Goal: Task Accomplishment & Management: Use online tool/utility

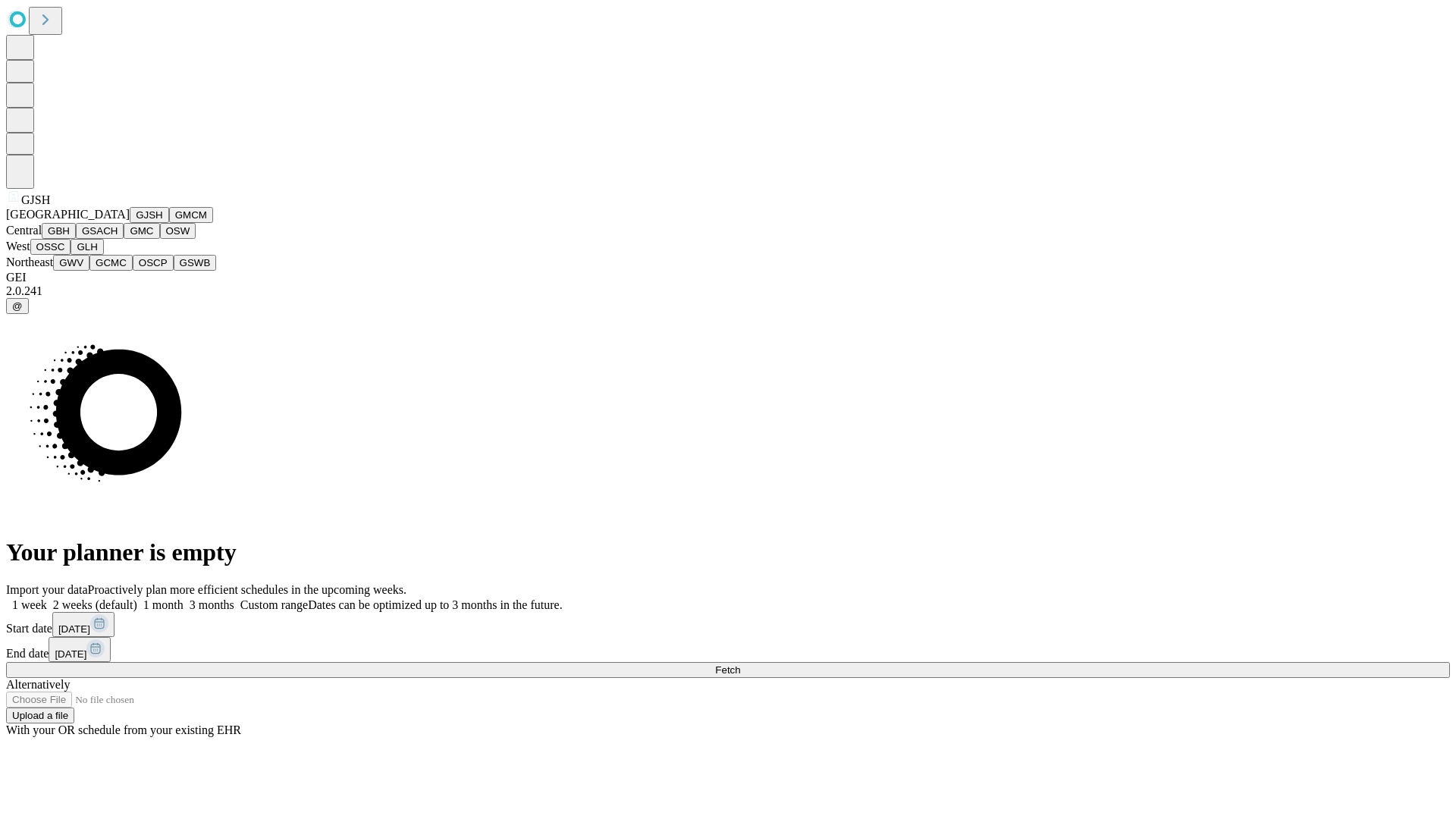
click at [129, 223] on button "GJSH" at bounding box center [149, 214] width 40 height 16
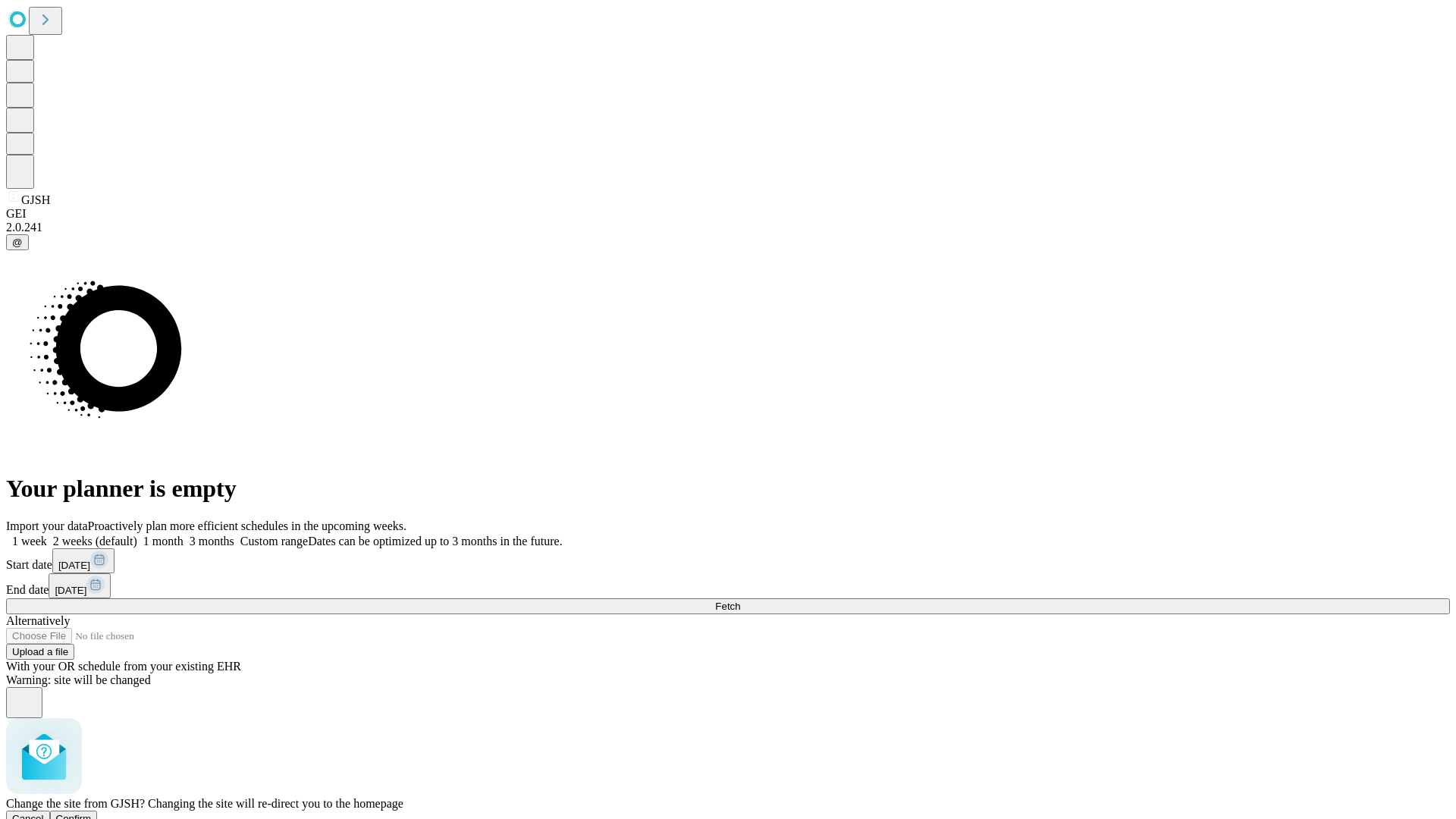
click at [92, 813] on span "Confirm" at bounding box center [73, 819] width 35 height 12
click at [137, 534] on label "2 weeks (default)" at bounding box center [92, 541] width 90 height 13
click at [740, 600] on span "Fetch" at bounding box center [727, 606] width 25 height 12
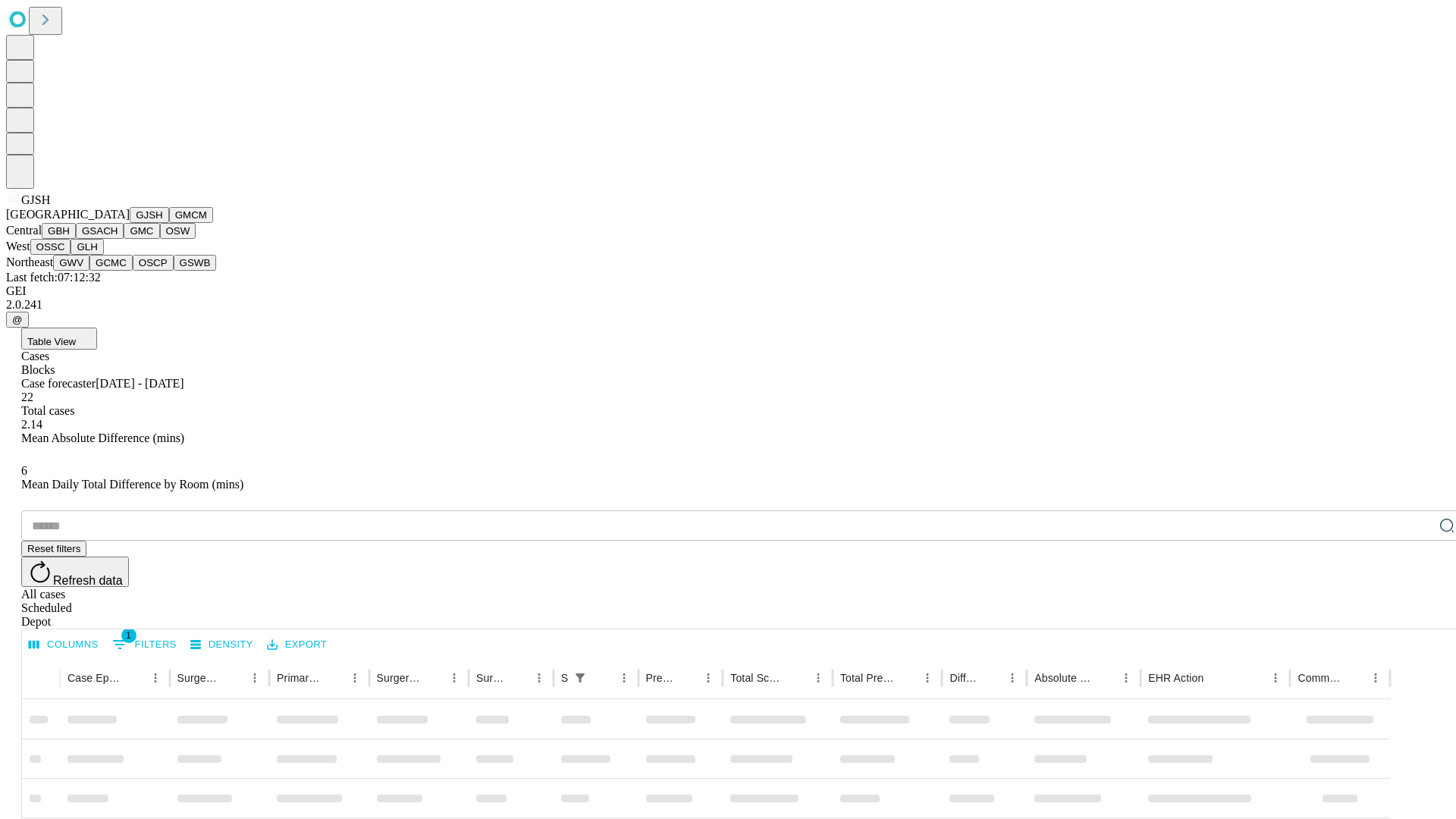
click at [169, 223] on button "GMCM" at bounding box center [190, 214] width 44 height 16
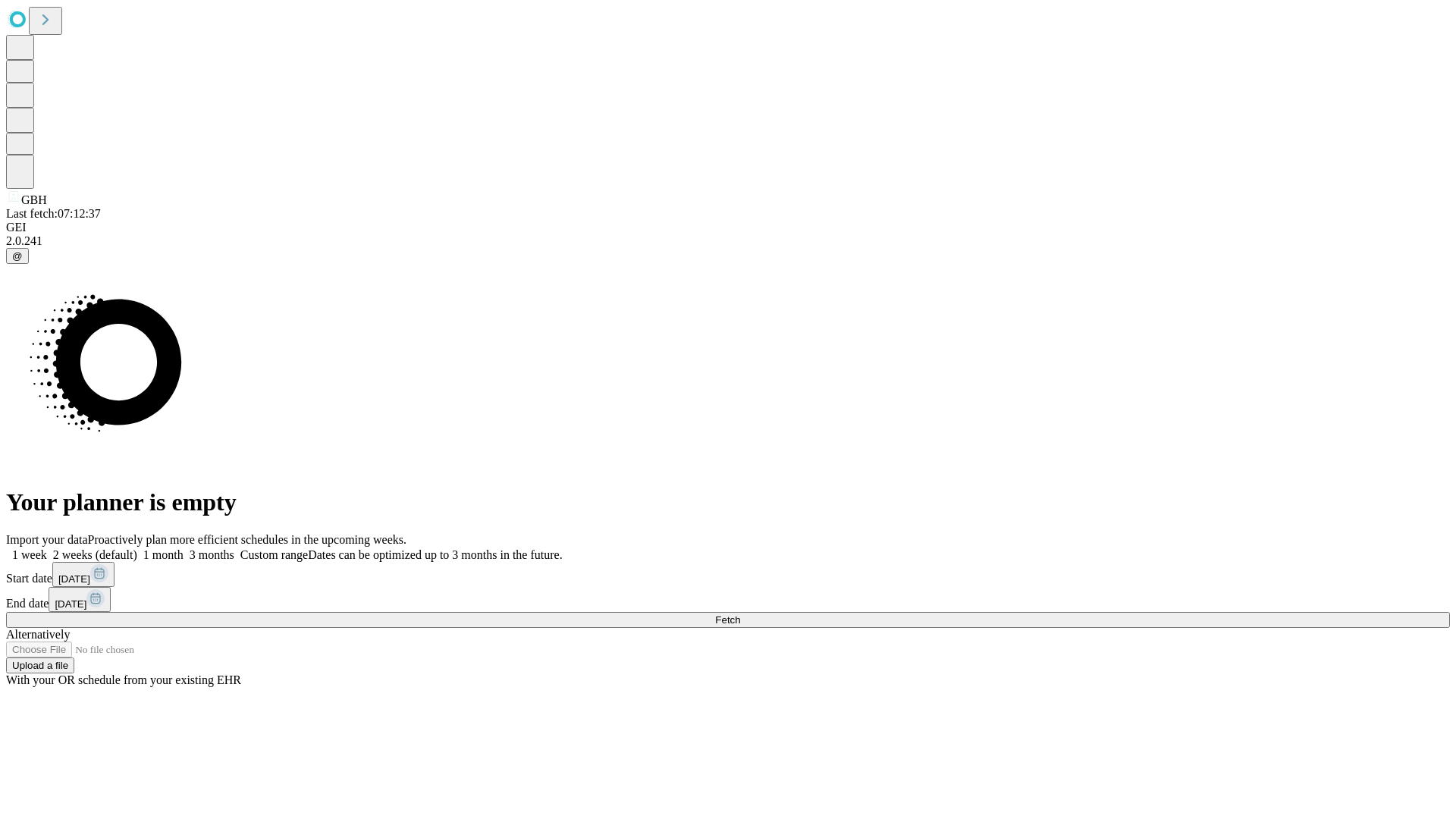
click at [137, 548] on label "2 weeks (default)" at bounding box center [92, 555] width 90 height 13
click at [740, 614] on span "Fetch" at bounding box center [727, 620] width 25 height 12
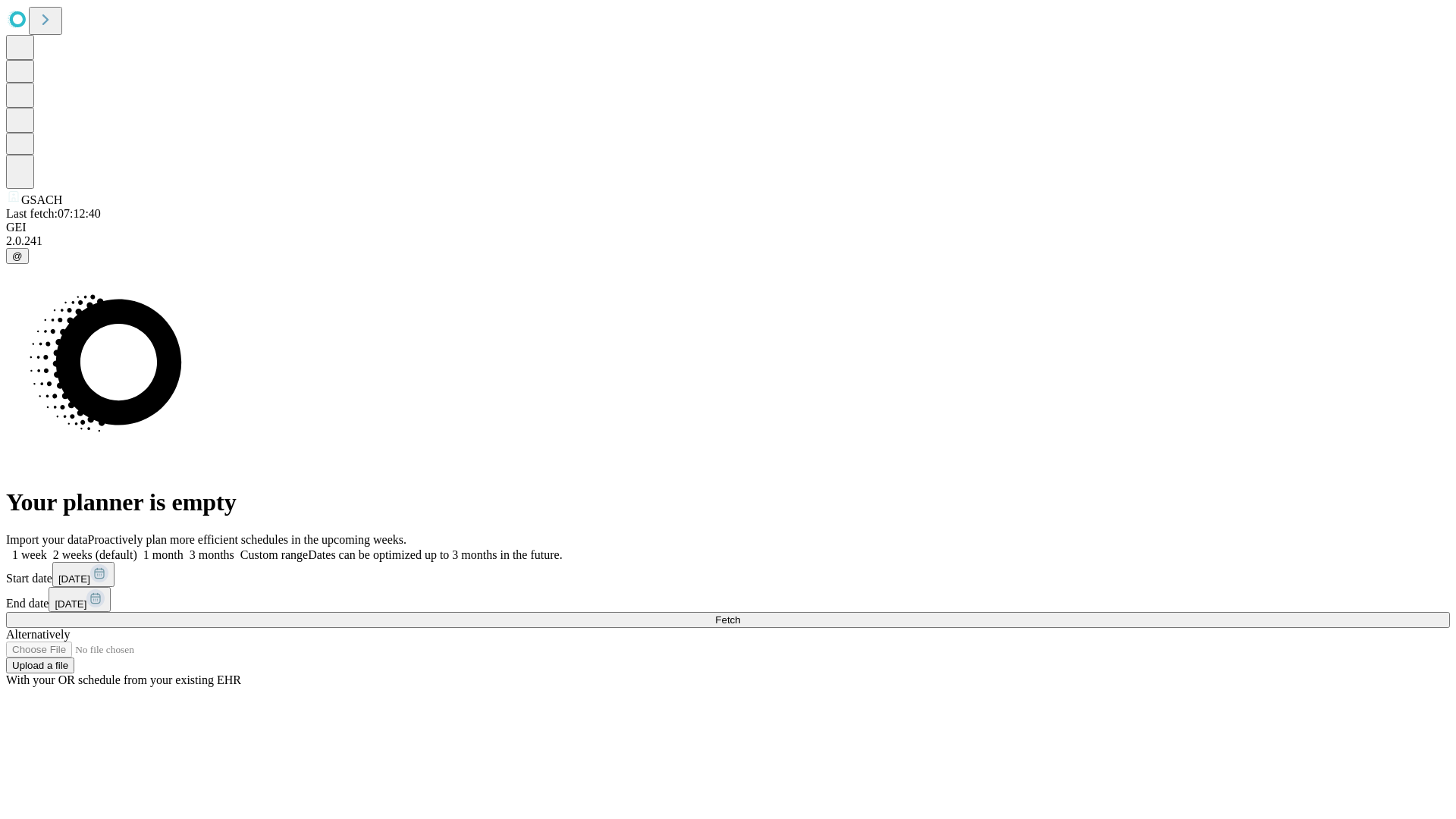
click at [137, 548] on label "2 weeks (default)" at bounding box center [92, 555] width 90 height 13
click at [740, 614] on span "Fetch" at bounding box center [727, 620] width 25 height 12
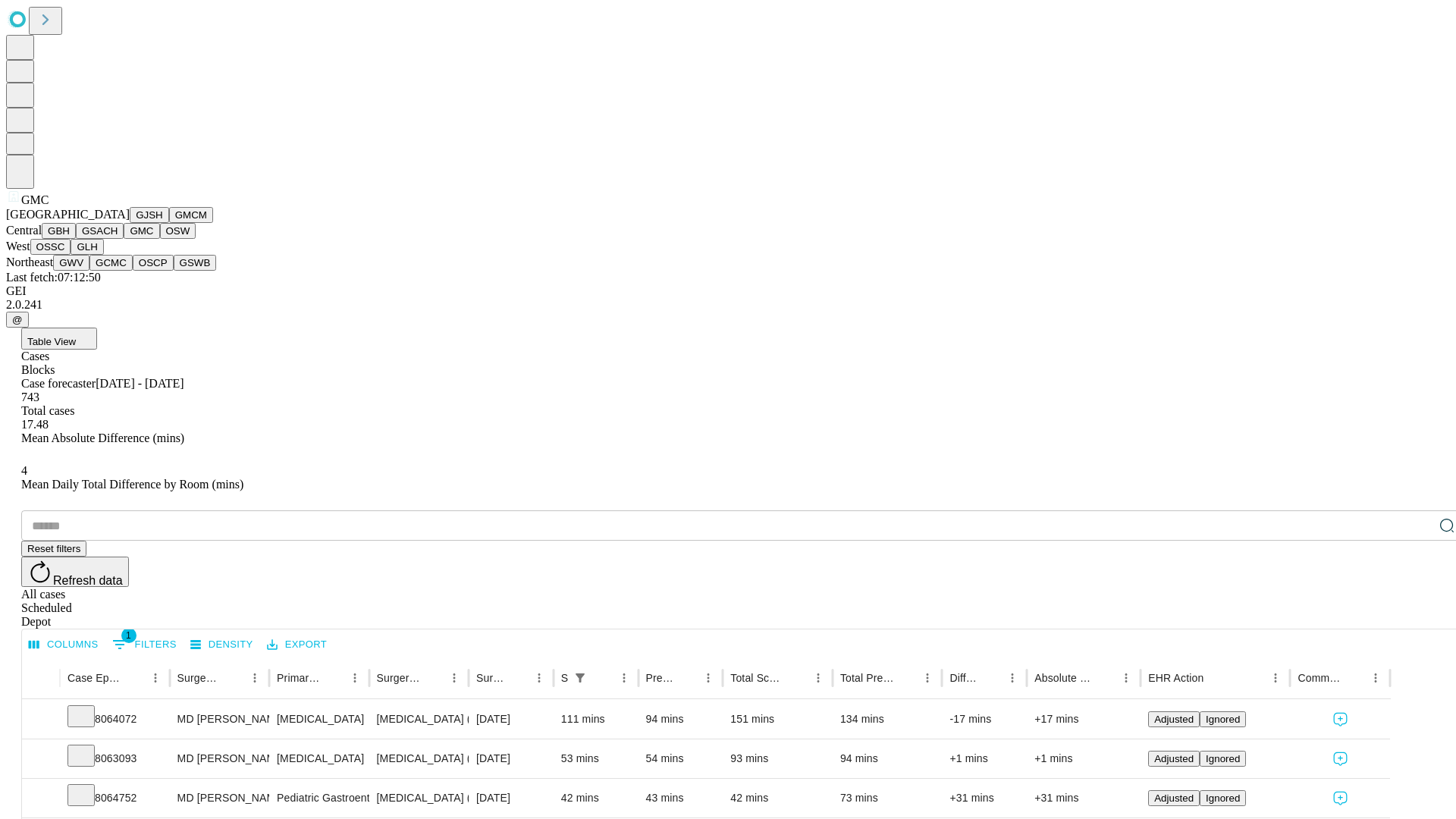
click at [160, 239] on button "OSW" at bounding box center [178, 230] width 36 height 16
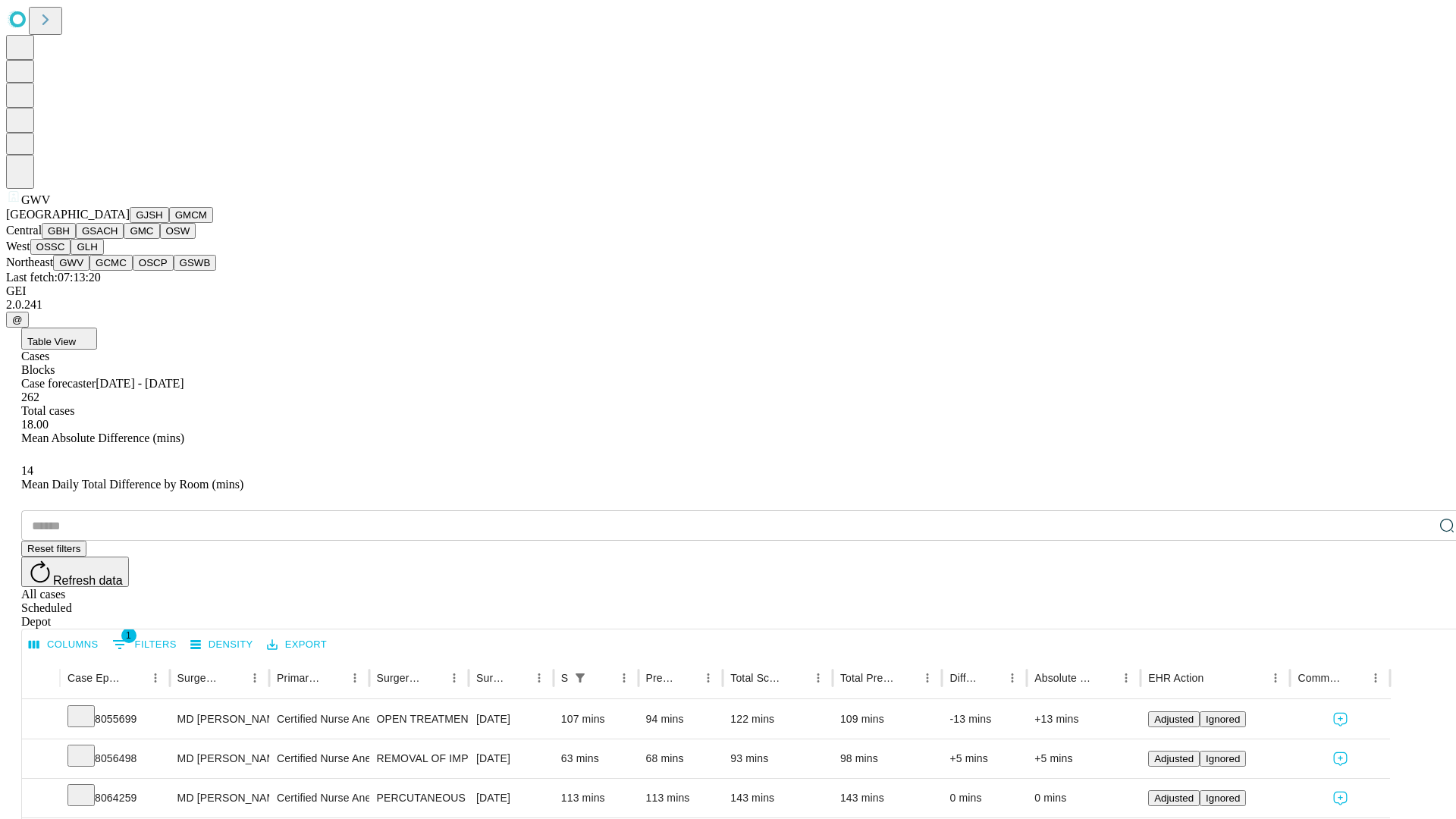
click at [118, 271] on button "GCMC" at bounding box center [111, 262] width 43 height 16
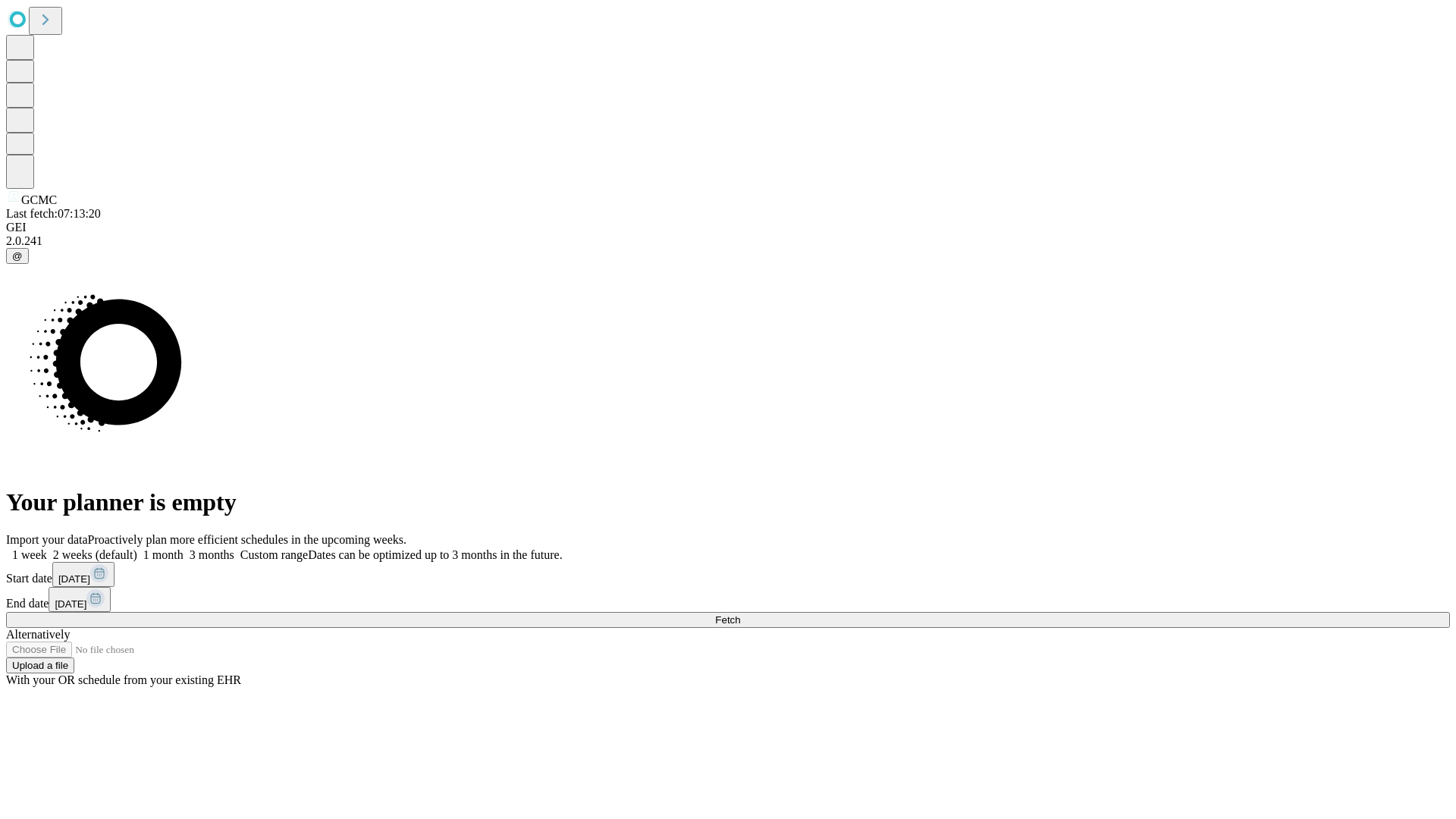
click at [137, 548] on label "2 weeks (default)" at bounding box center [92, 555] width 90 height 13
click at [740, 614] on span "Fetch" at bounding box center [727, 620] width 25 height 12
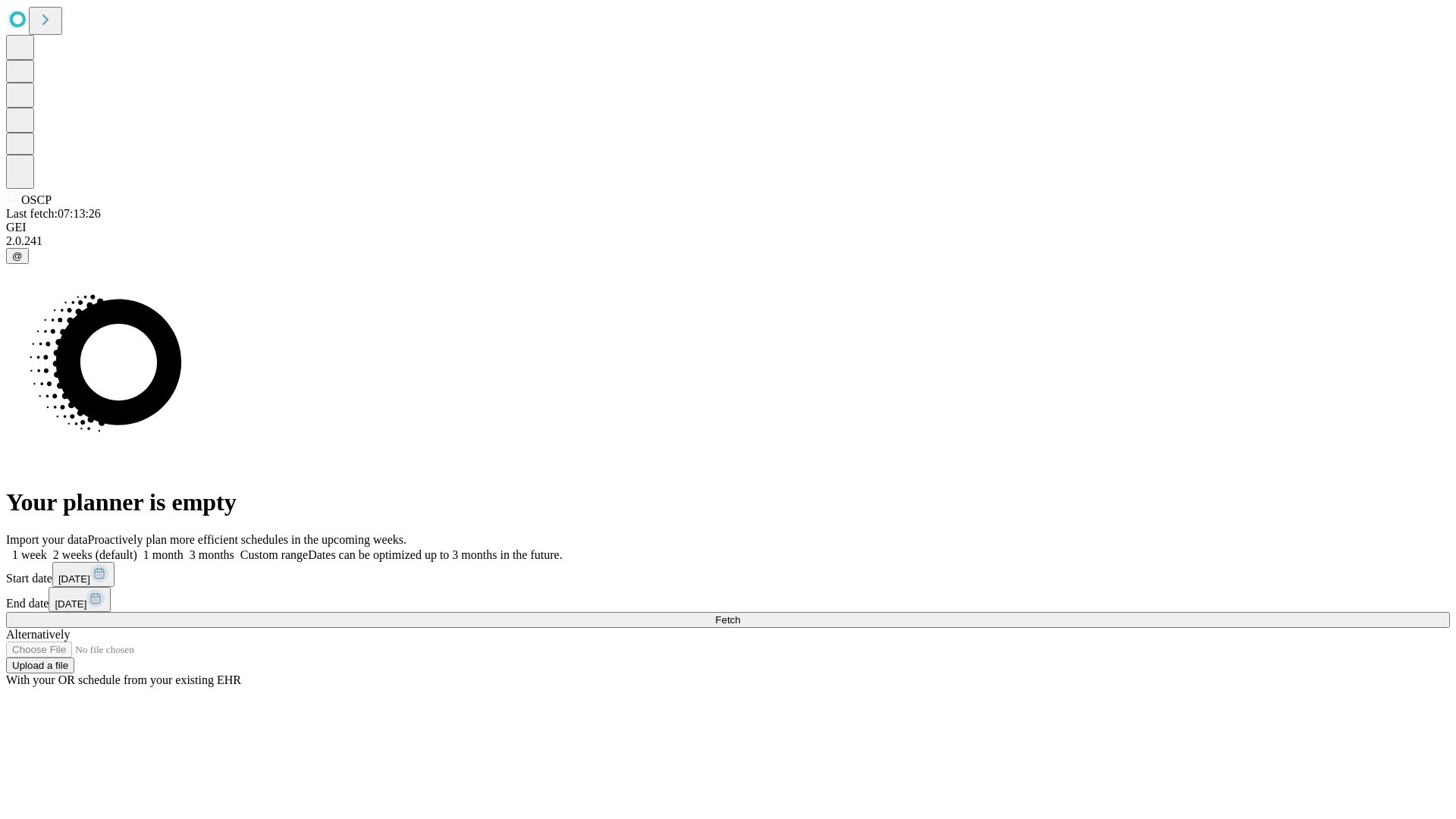
click at [137, 548] on label "2 weeks (default)" at bounding box center [92, 555] width 90 height 13
click at [740, 614] on span "Fetch" at bounding box center [727, 620] width 25 height 12
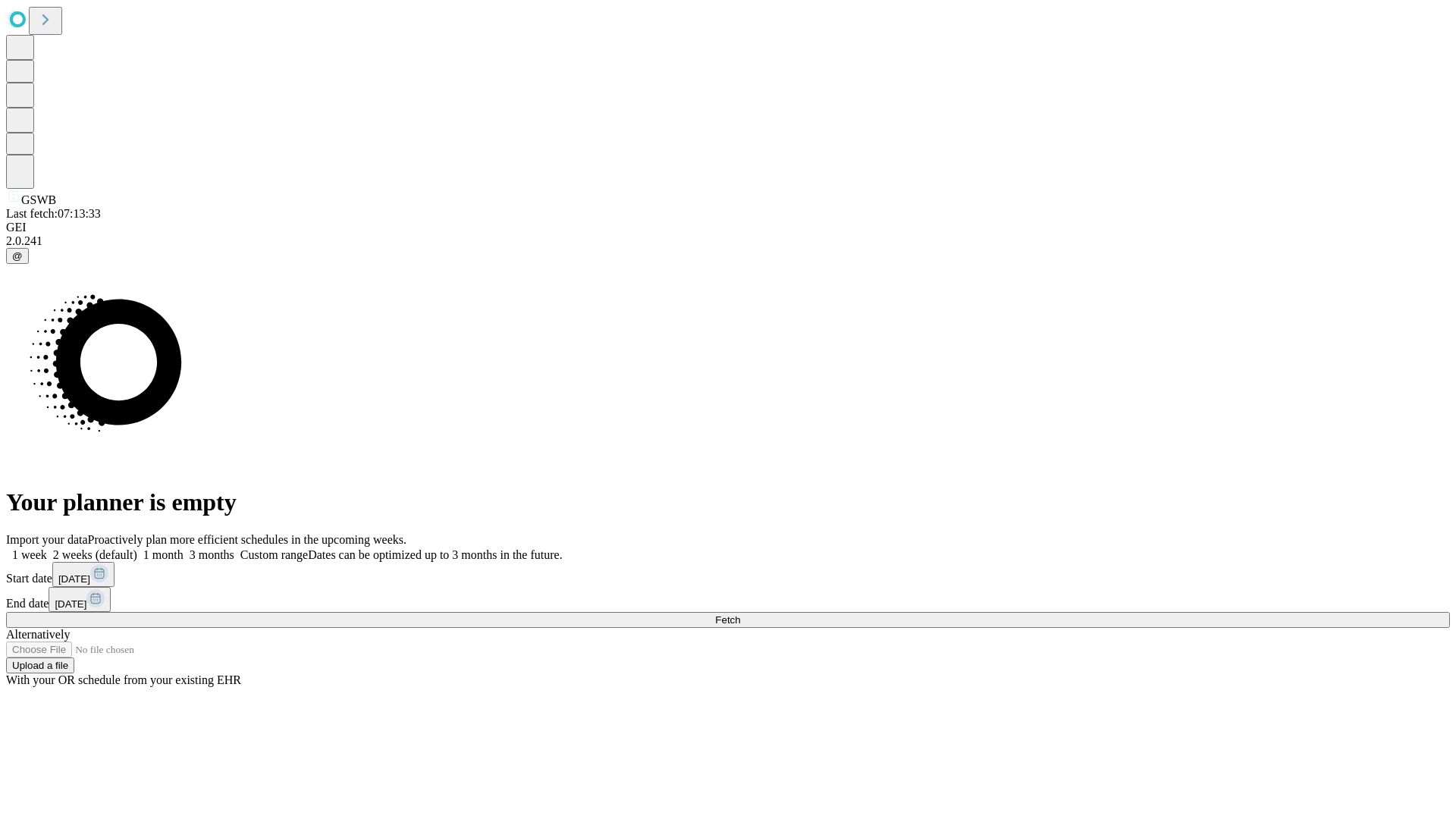
click at [137, 548] on label "2 weeks (default)" at bounding box center [92, 555] width 90 height 13
click at [740, 614] on span "Fetch" at bounding box center [727, 620] width 25 height 12
